Goal: Information Seeking & Learning: Learn about a topic

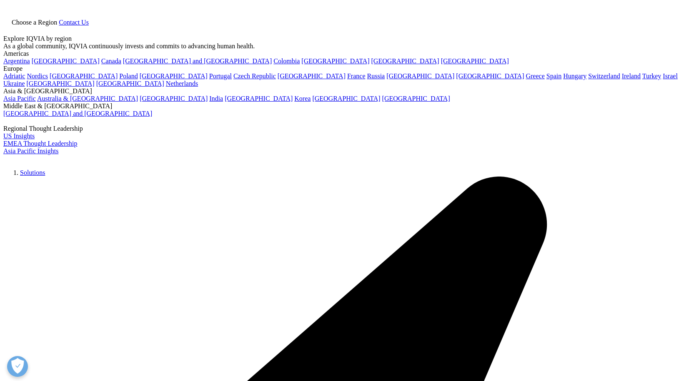
click at [10, 26] on icon at bounding box center [6, 29] width 7 height 7
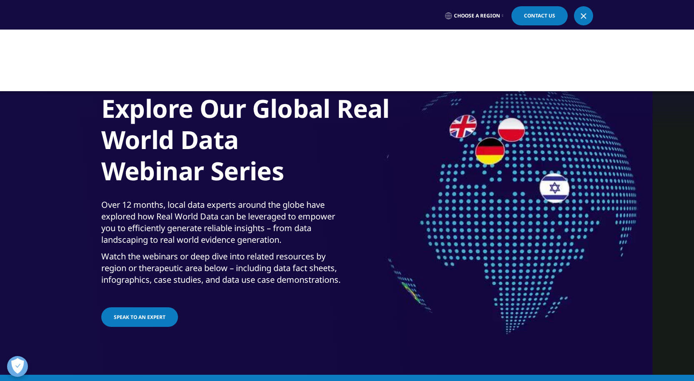
click at [291, 50] on div at bounding box center [347, 61] width 694 height 62
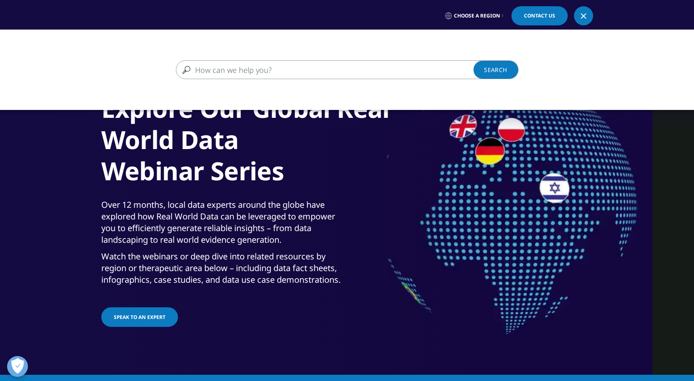
click at [280, 63] on input "Search" at bounding box center [335, 69] width 318 height 19
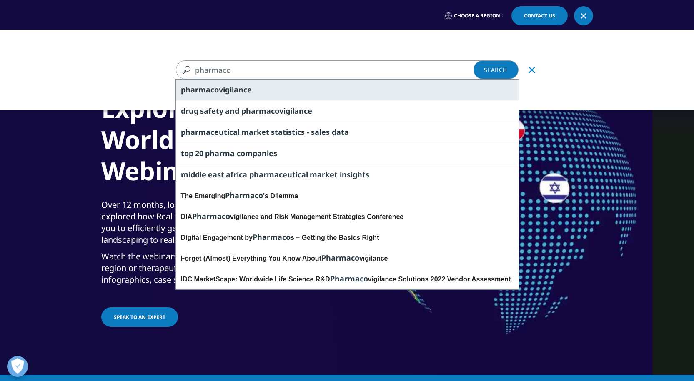
type input "pharmaco"
click at [266, 92] on div "pharmaco vigilance" at bounding box center [347, 90] width 343 height 21
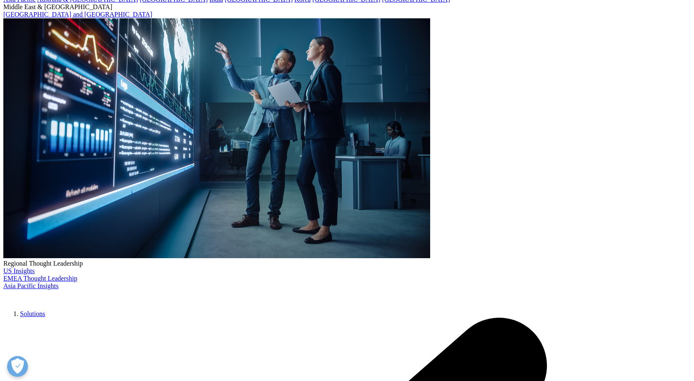
scroll to position [250, 0]
